Goal: Check status

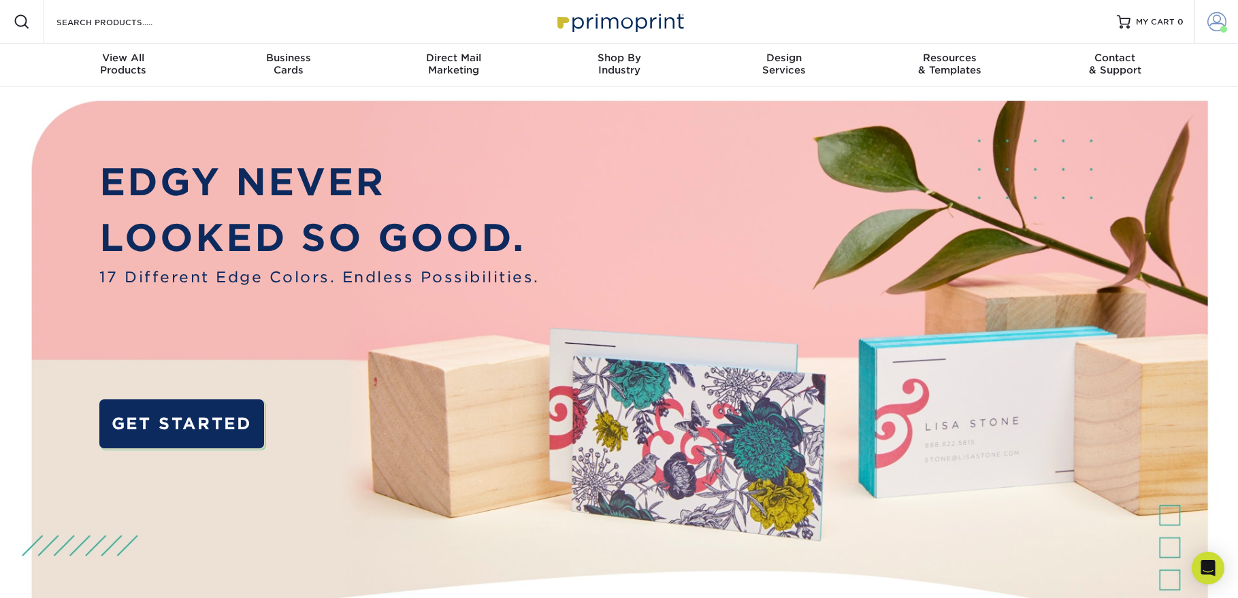
click at [1221, 14] on span at bounding box center [1216, 21] width 19 height 19
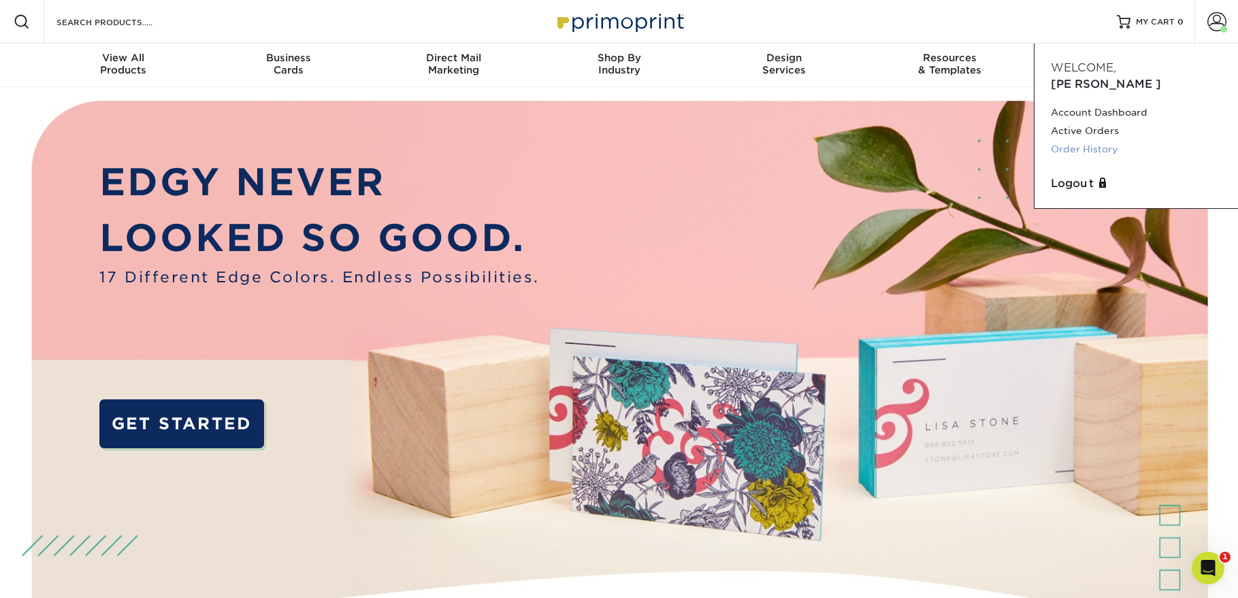
click at [1064, 140] on link "Order History" at bounding box center [1136, 149] width 171 height 18
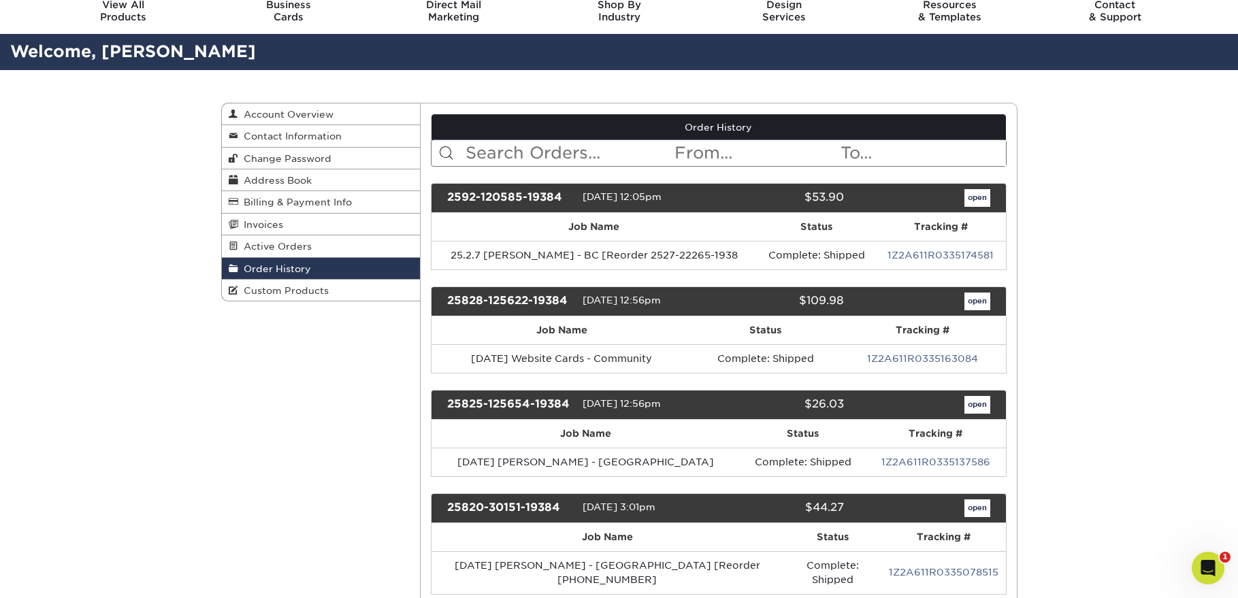
scroll to position [69, 0]
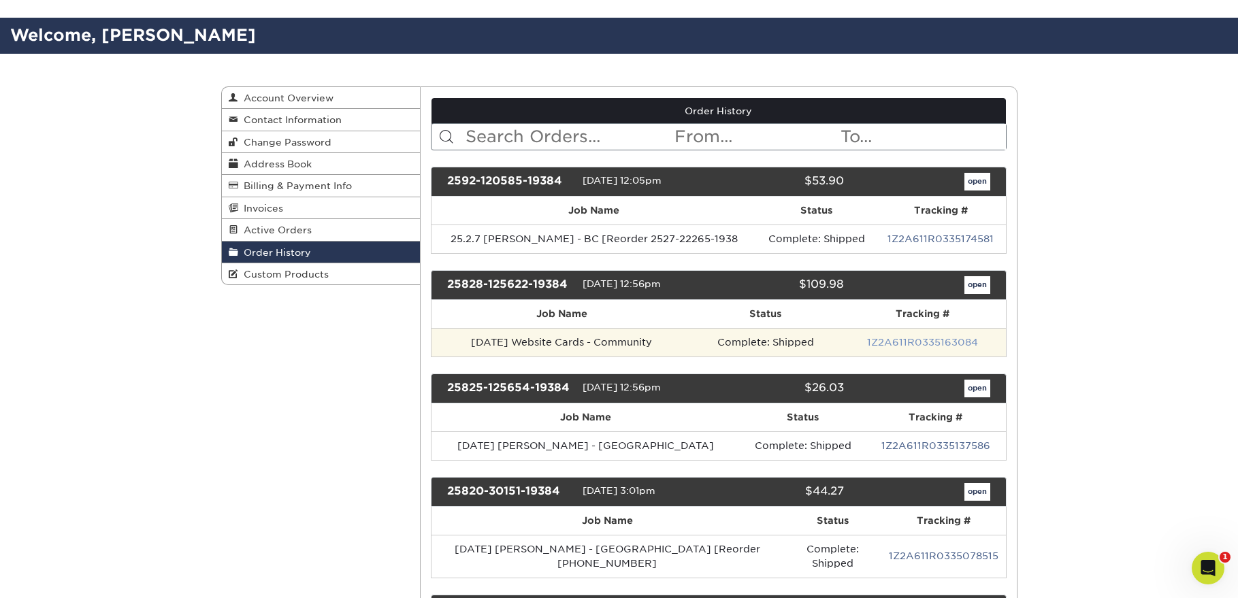
click at [892, 344] on link "1Z2A611R0335163084" at bounding box center [922, 342] width 111 height 11
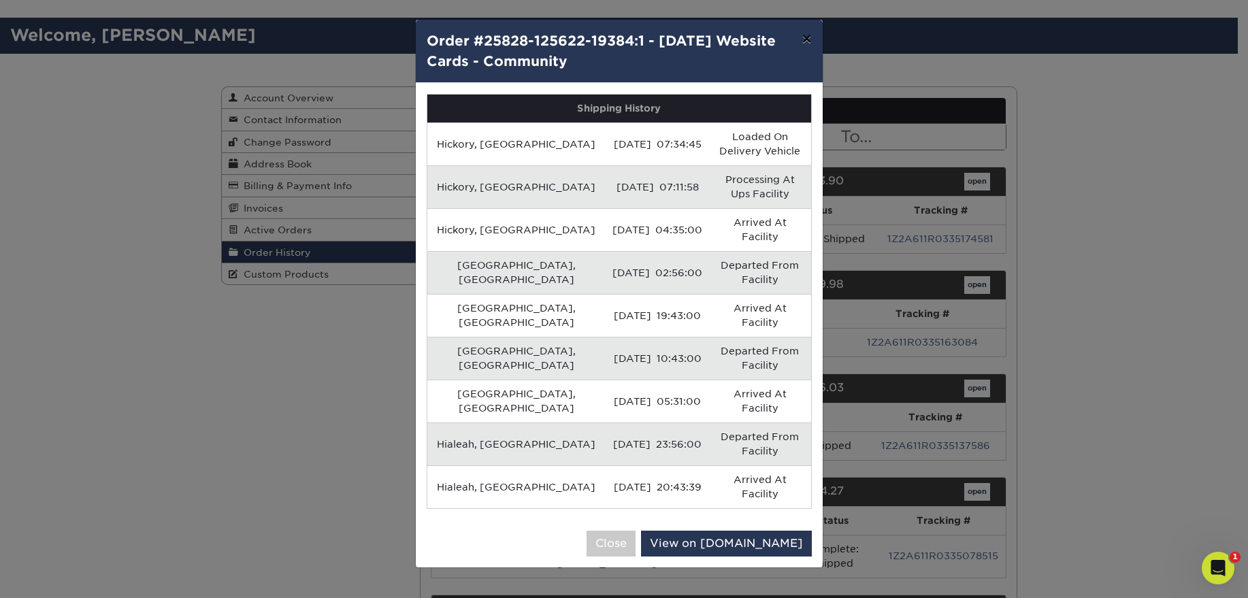
click at [806, 39] on button "×" at bounding box center [806, 39] width 31 height 38
